Goal: Transaction & Acquisition: Download file/media

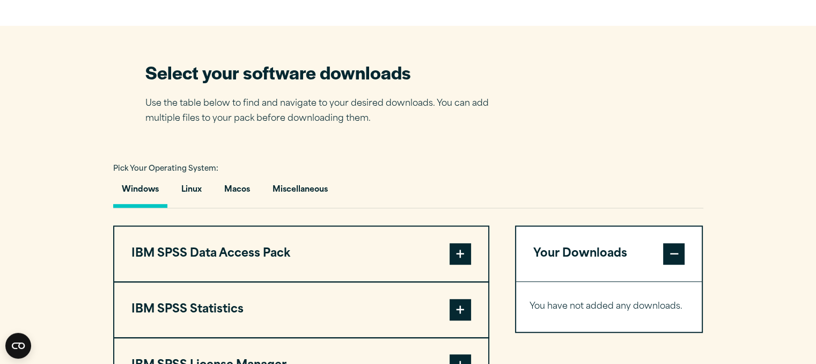
scroll to position [804, 0]
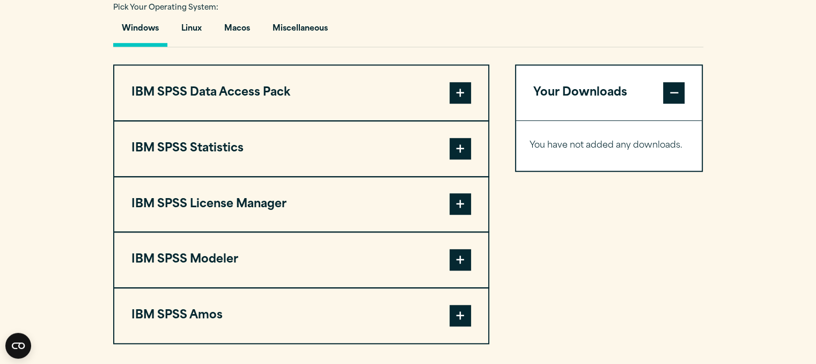
click at [458, 153] on span at bounding box center [459, 148] width 21 height 21
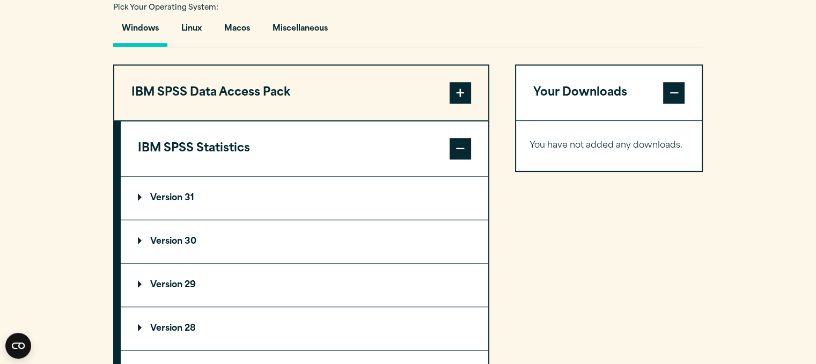
click at [180, 199] on p "Version 31" at bounding box center [166, 198] width 56 height 9
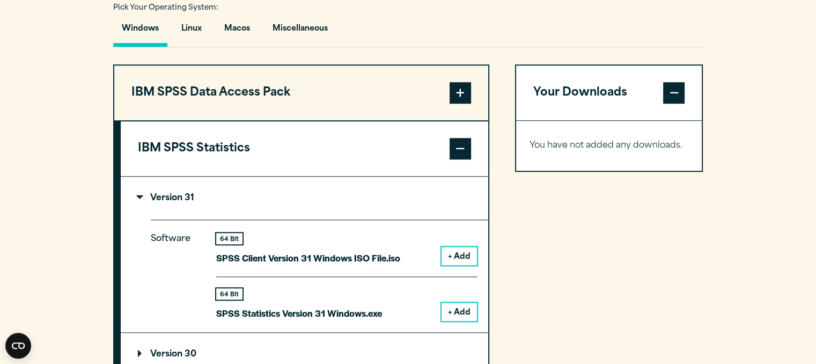
click at [461, 308] on button "+ Add" at bounding box center [458, 311] width 35 height 18
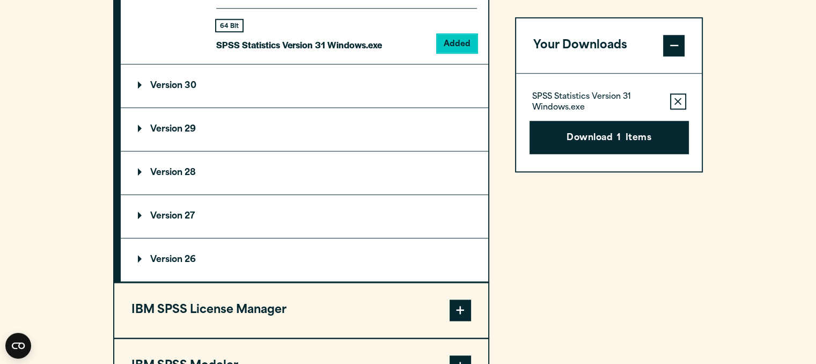
scroll to position [1180, 0]
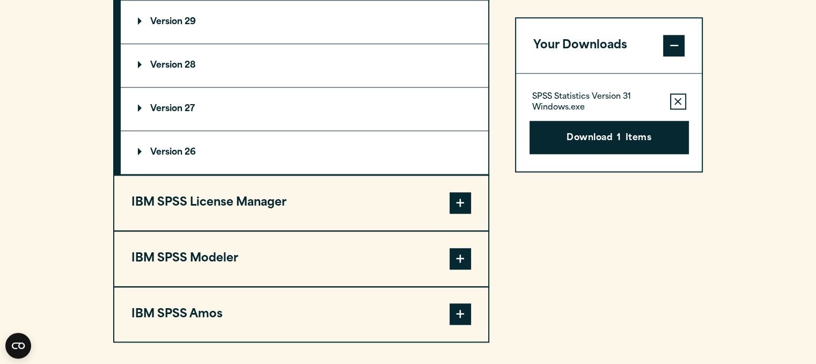
click at [458, 259] on span at bounding box center [459, 258] width 21 height 21
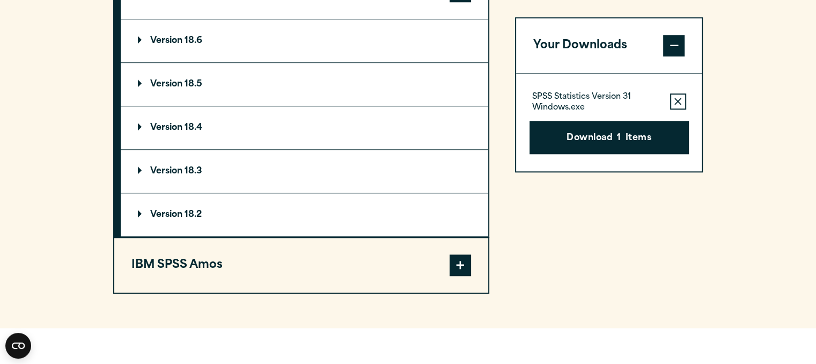
scroll to position [1019, 0]
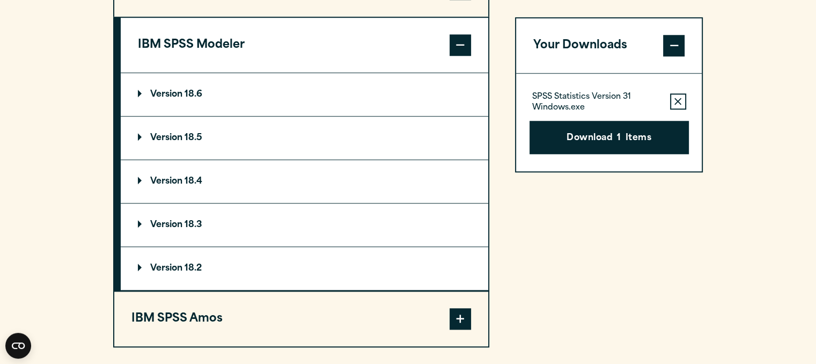
click at [353, 91] on summary "Version 18.6" at bounding box center [304, 94] width 367 height 43
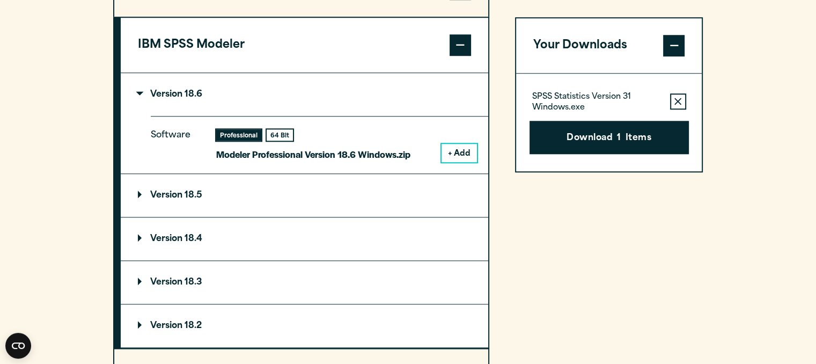
click at [455, 153] on button "+ Add" at bounding box center [458, 153] width 35 height 18
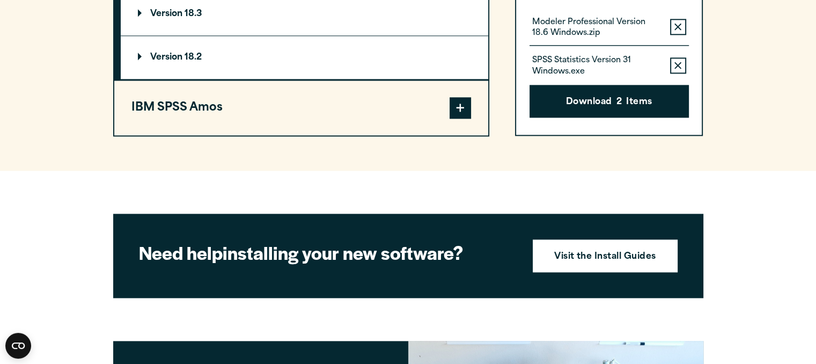
click at [315, 106] on button "IBM SPSS Amos" at bounding box center [301, 107] width 374 height 55
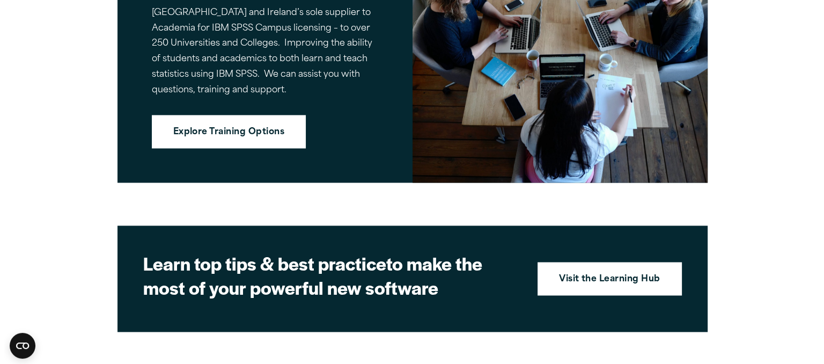
scroll to position [1869, 0]
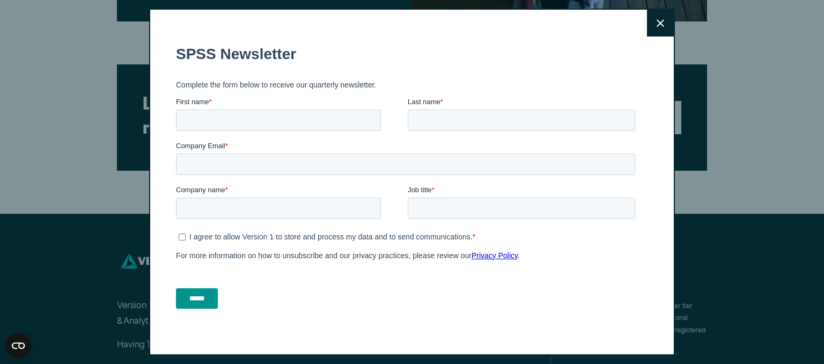
click at [656, 25] on icon at bounding box center [660, 23] width 8 height 8
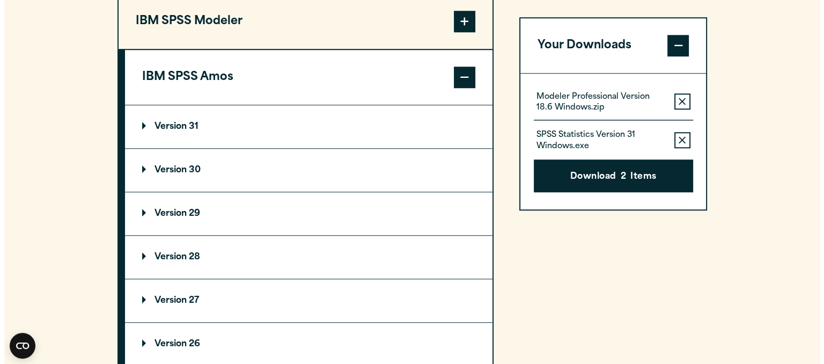
scroll to position [989, 0]
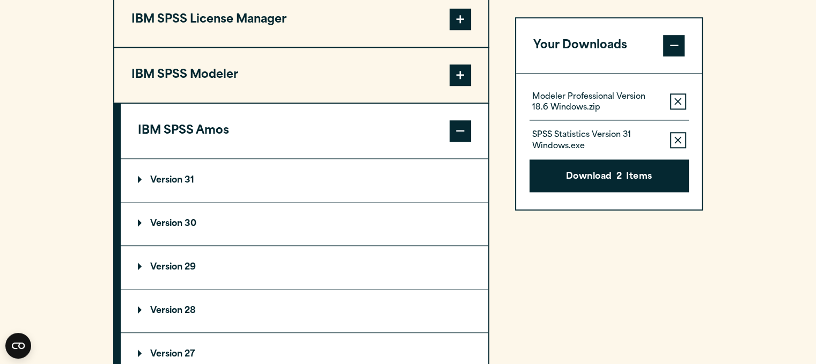
click at [394, 176] on summary "Version 31" at bounding box center [304, 180] width 367 height 43
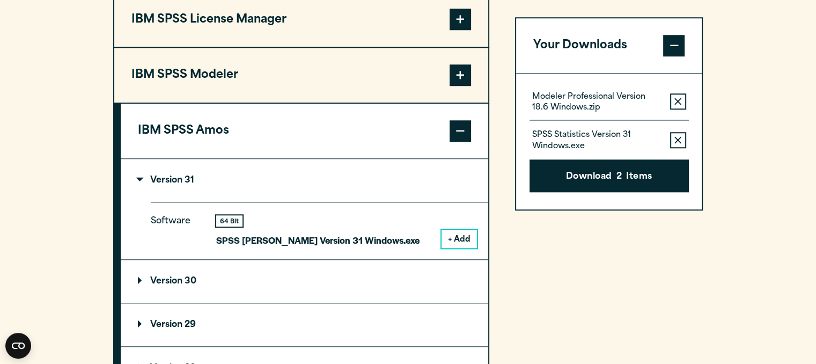
click at [454, 234] on button "+ Add" at bounding box center [458, 239] width 35 height 18
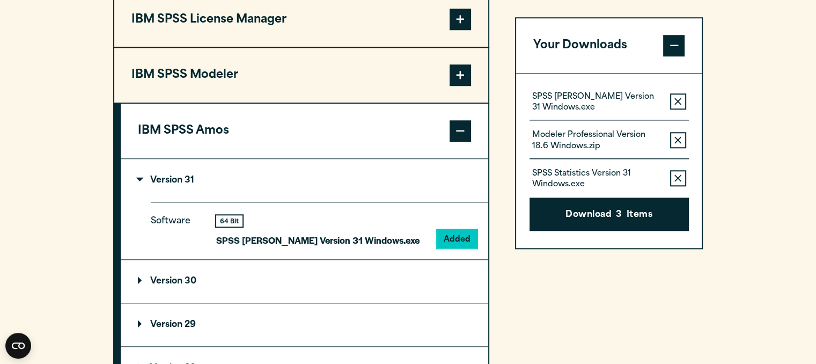
click at [618, 214] on span "3" at bounding box center [619, 216] width 6 height 14
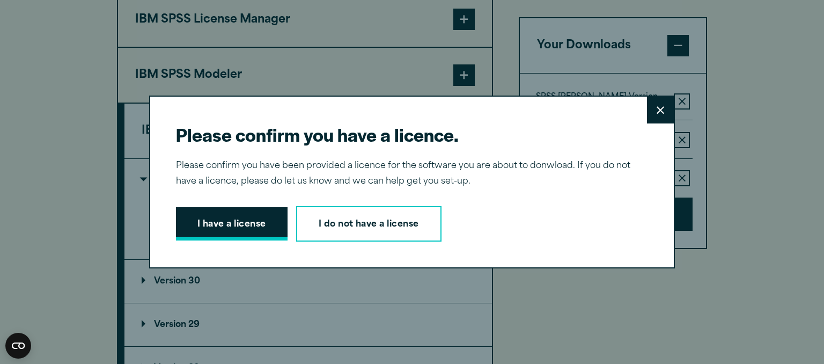
click at [241, 219] on button "I have a license" at bounding box center [232, 223] width 112 height 33
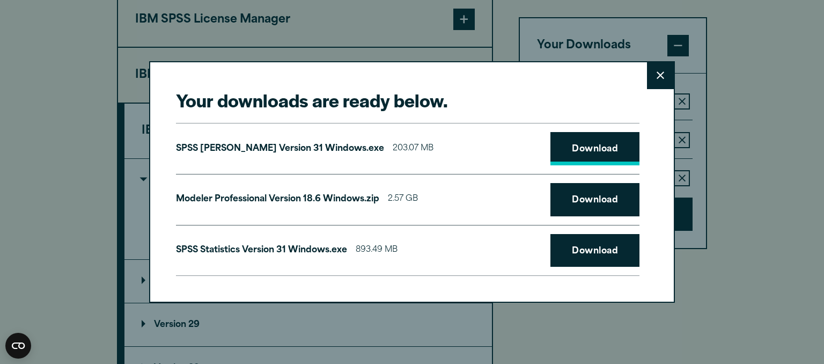
click at [611, 140] on link "Download" at bounding box center [594, 148] width 89 height 33
click at [595, 197] on link "Download" at bounding box center [594, 199] width 89 height 33
click at [591, 246] on link "Download" at bounding box center [594, 250] width 89 height 33
